Goal: Task Accomplishment & Management: Manage account settings

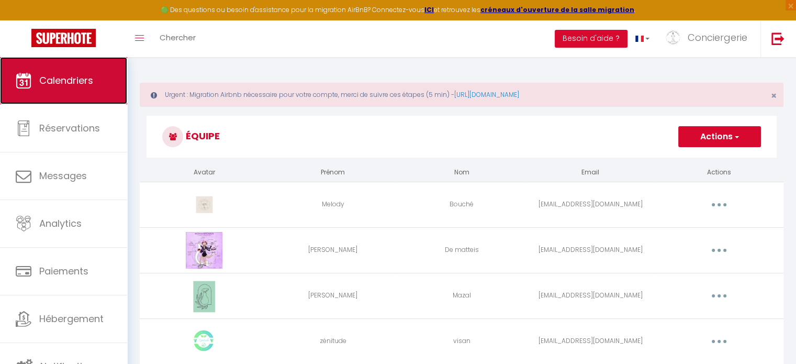
click at [61, 95] on link "Calendriers" at bounding box center [63, 80] width 127 height 47
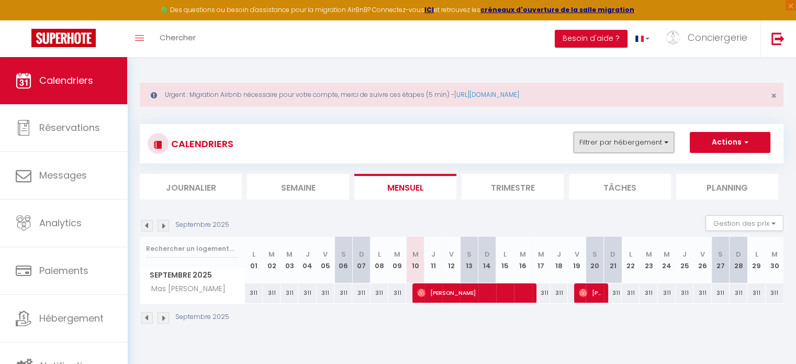
click at [604, 137] on button "Filtrer par hébergement" at bounding box center [623, 142] width 100 height 21
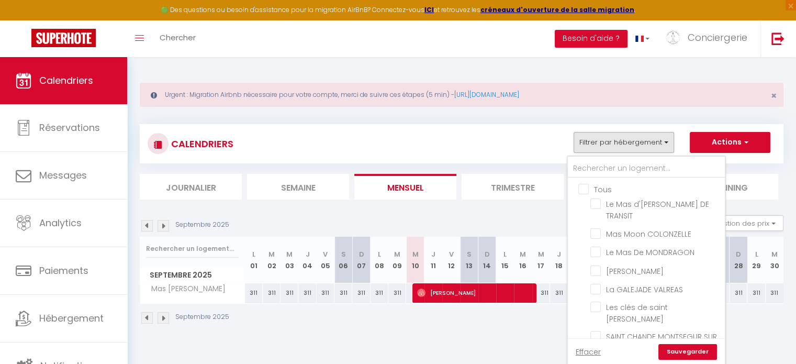
click at [584, 191] on input "Tous" at bounding box center [656, 188] width 157 height 10
checkbox input "true"
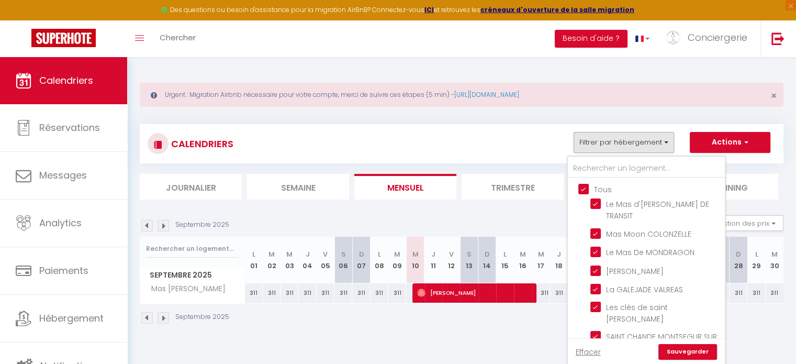
checkbox input "true"
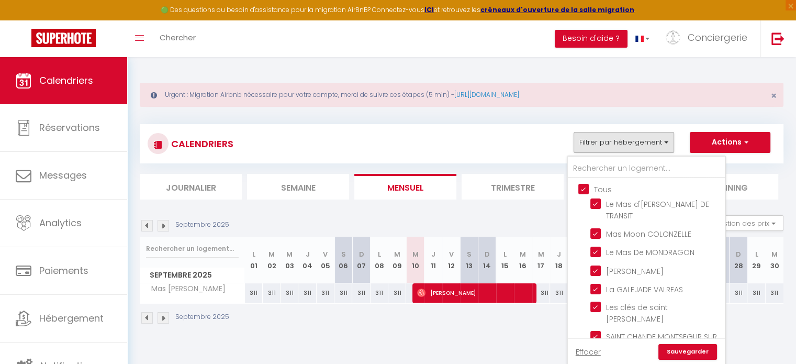
checkbox input "true"
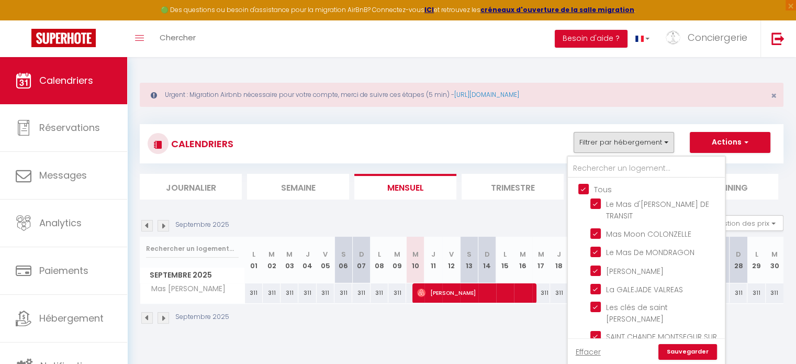
checkbox input "true"
click at [691, 349] on link "Sauvegarder" at bounding box center [687, 352] width 59 height 16
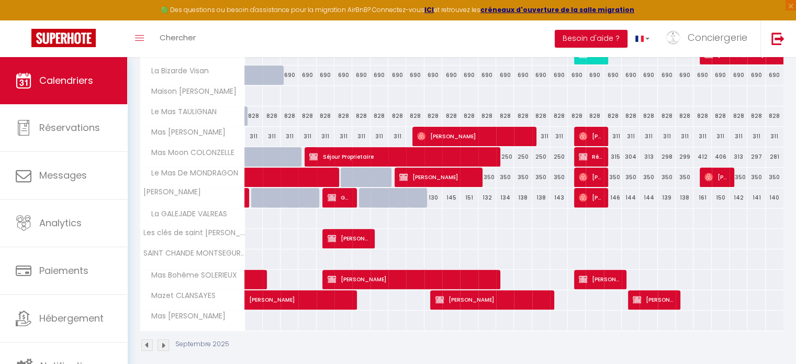
scroll to position [307, 0]
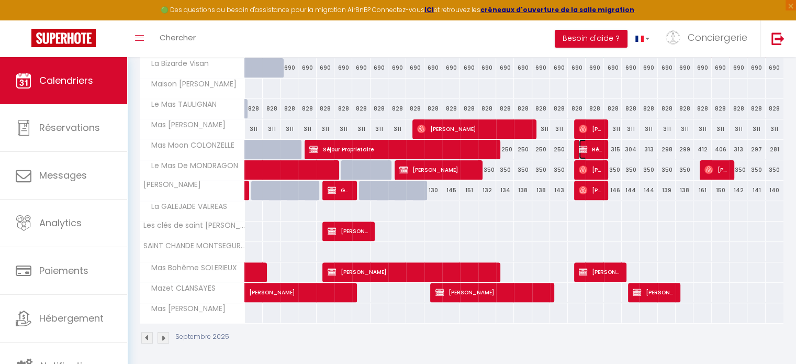
click at [581, 151] on img at bounding box center [583, 149] width 8 height 8
select select "OK"
select select "KO"
select select "0"
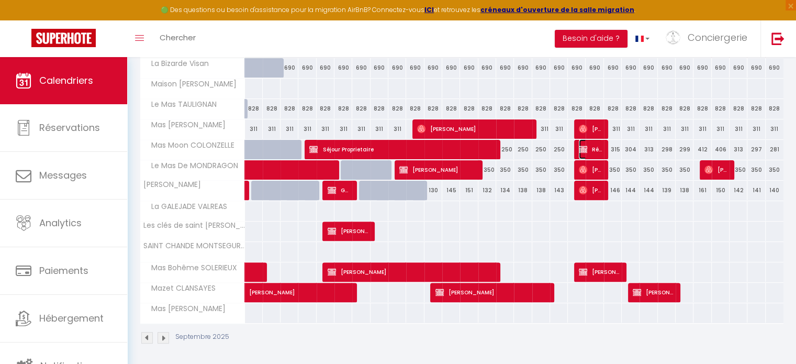
select select "0"
select select
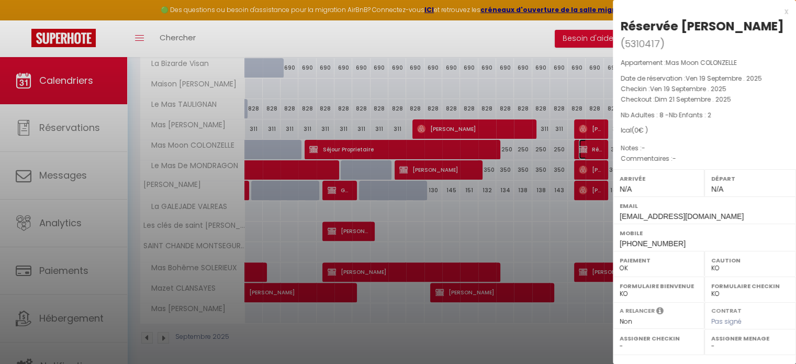
select select "40034"
click at [581, 151] on div at bounding box center [398, 182] width 796 height 364
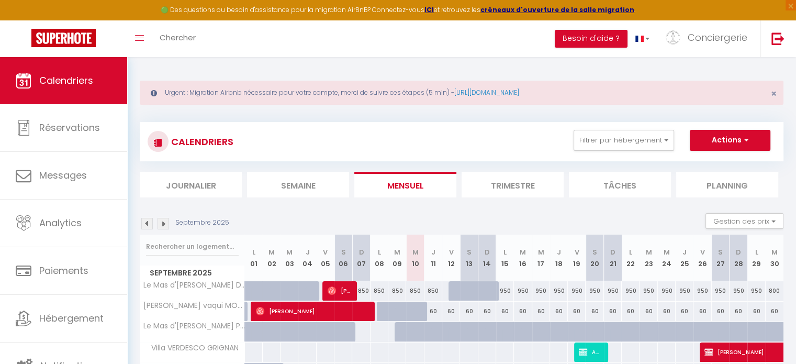
scroll to position [0, 0]
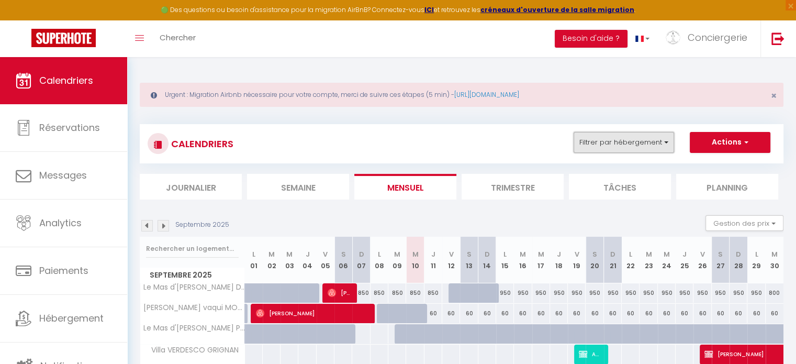
click at [600, 139] on button "Filtrer par hébergement" at bounding box center [623, 142] width 100 height 21
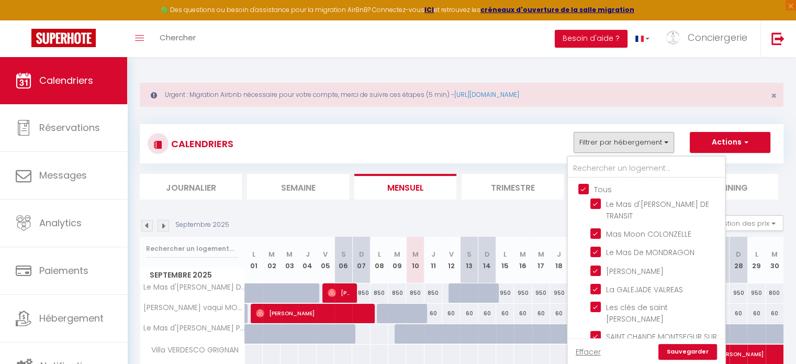
click at [586, 191] on input "Tous" at bounding box center [656, 188] width 157 height 10
checkbox input "false"
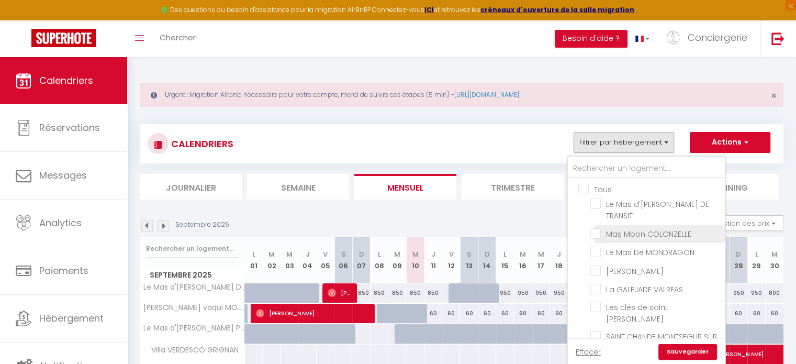
checkbox input "false"
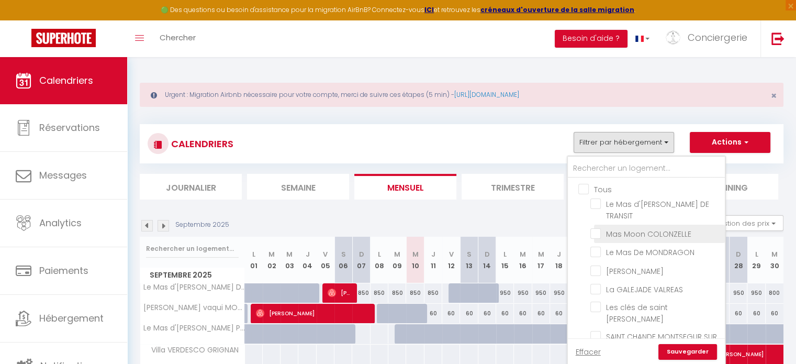
checkbox input "false"
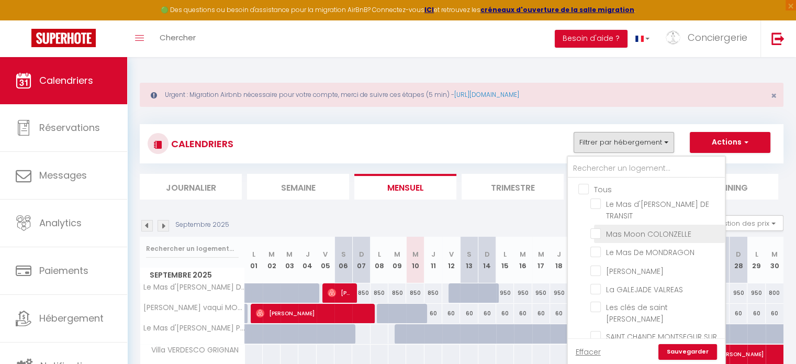
checkbox input "false"
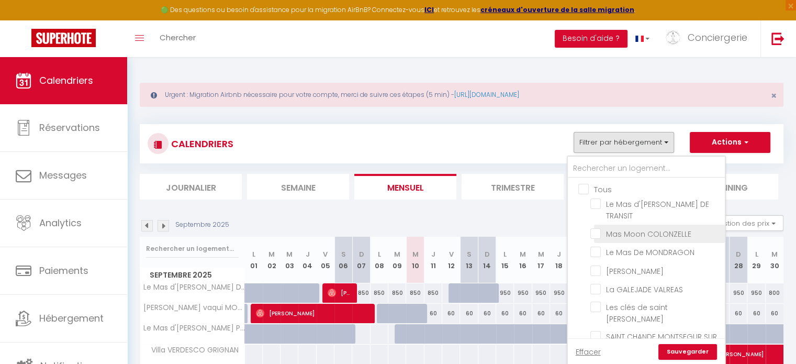
checkbox input "false"
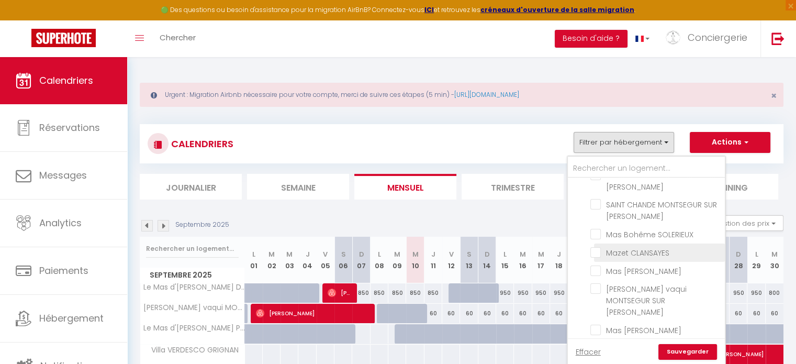
scroll to position [157, 0]
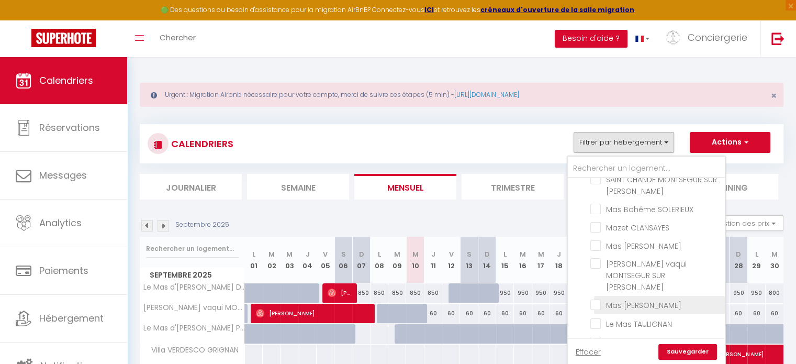
click at [598, 299] on input "Mas [PERSON_NAME]" at bounding box center [655, 304] width 131 height 10
checkbox input "true"
click at [681, 347] on link "Sauvegarder" at bounding box center [687, 352] width 59 height 16
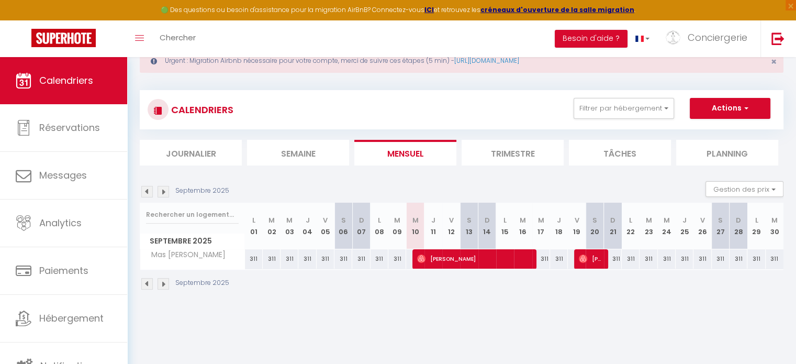
scroll to position [52, 0]
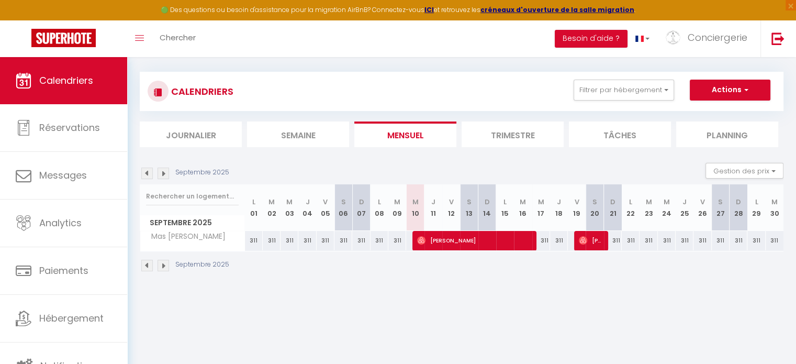
click at [163, 176] on img at bounding box center [163, 173] width 12 height 12
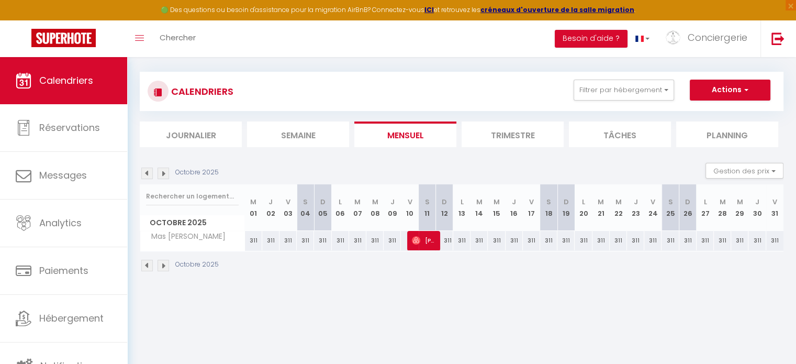
click at [147, 173] on img at bounding box center [147, 173] width 12 height 12
